Goal: Task Accomplishment & Management: Use online tool/utility

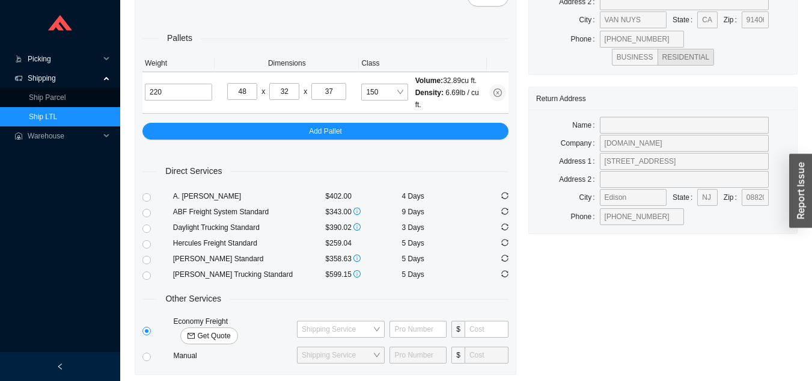
click at [55, 61] on span "Picking" at bounding box center [64, 58] width 72 height 19
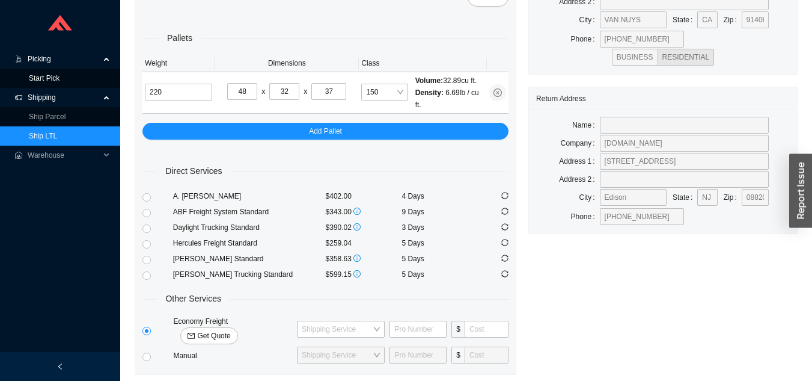
click at [39, 78] on link "Start Pick" at bounding box center [44, 78] width 31 height 8
